Goal: Task Accomplishment & Management: Manage account settings

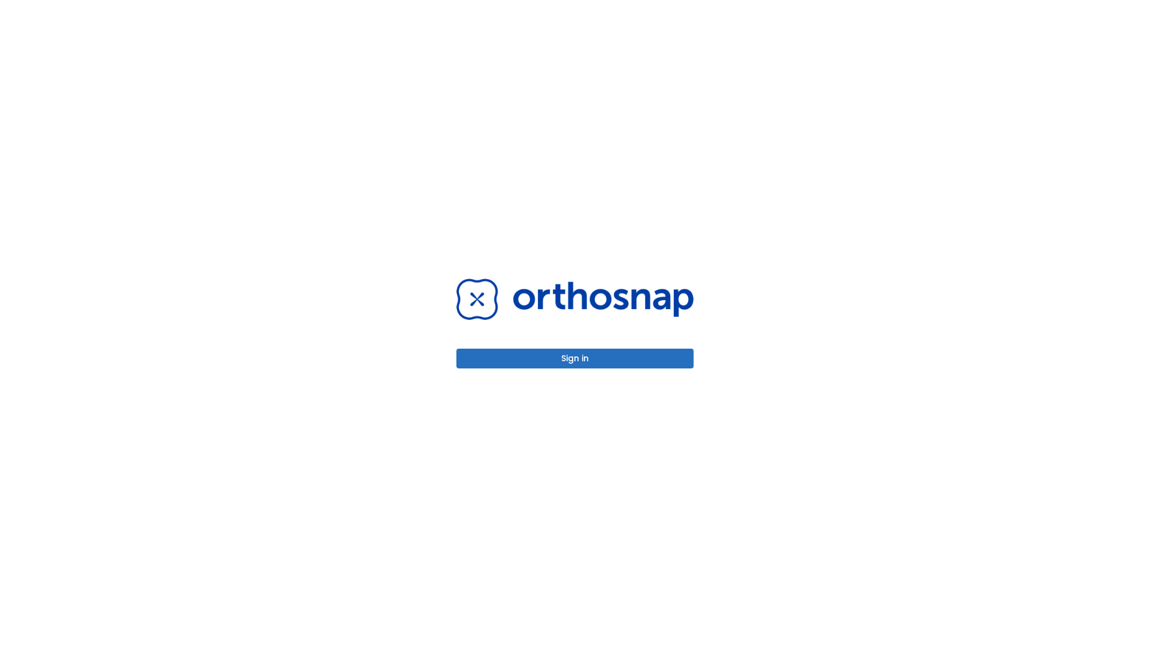
click at [575, 358] on button "Sign in" at bounding box center [574, 359] width 237 height 20
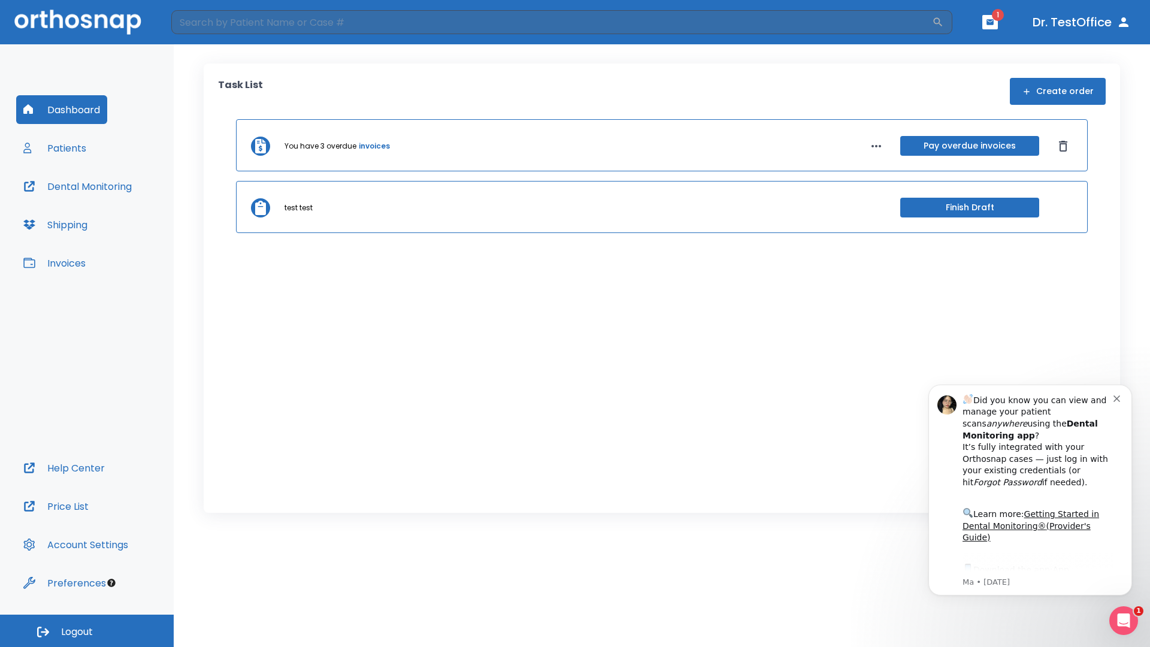
click at [87, 631] on span "Logout" at bounding box center [77, 631] width 32 height 13
